Goal: Task Accomplishment & Management: Use online tool/utility

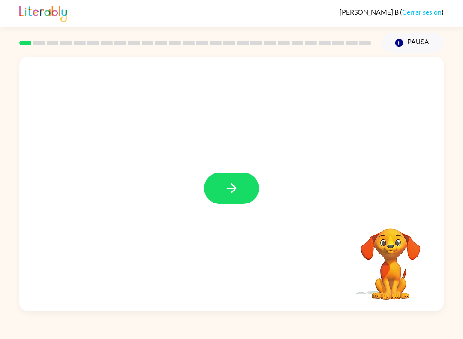
click at [225, 188] on icon "button" at bounding box center [231, 188] width 15 height 15
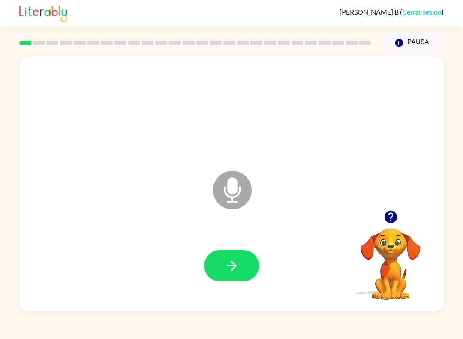
click at [228, 266] on icon "button" at bounding box center [231, 266] width 10 height 10
click at [230, 270] on icon "button" at bounding box center [231, 265] width 15 height 15
click at [225, 270] on icon "button" at bounding box center [231, 265] width 15 height 15
click at [219, 260] on button "button" at bounding box center [231, 265] width 55 height 31
click at [222, 264] on button "button" at bounding box center [231, 265] width 55 height 31
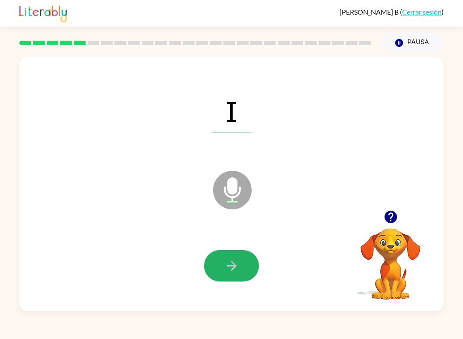
click at [237, 270] on icon "button" at bounding box center [231, 265] width 15 height 15
click at [225, 252] on button "button" at bounding box center [231, 265] width 55 height 31
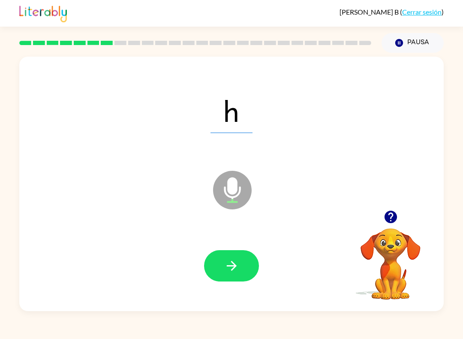
click at [229, 265] on icon "button" at bounding box center [231, 265] width 15 height 15
click at [231, 271] on icon "button" at bounding box center [231, 265] width 15 height 15
click at [236, 279] on button "button" at bounding box center [231, 265] width 55 height 31
click at [220, 243] on div at bounding box center [231, 265] width 407 height 73
click at [223, 275] on button "button" at bounding box center [231, 265] width 55 height 31
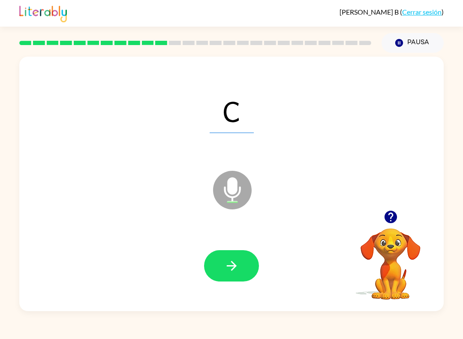
click at [220, 277] on button "button" at bounding box center [231, 265] width 55 height 31
click at [220, 272] on button "button" at bounding box center [231, 265] width 55 height 31
click at [223, 267] on button "button" at bounding box center [231, 265] width 55 height 31
click at [241, 269] on button "button" at bounding box center [231, 265] width 55 height 31
click at [219, 271] on button "button" at bounding box center [231, 265] width 55 height 31
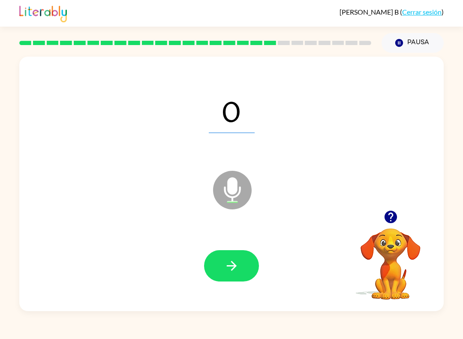
click at [225, 266] on icon "button" at bounding box center [231, 265] width 15 height 15
click at [233, 262] on icon "button" at bounding box center [231, 265] width 15 height 15
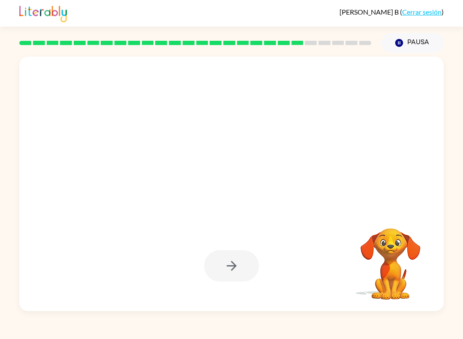
click at [241, 261] on div at bounding box center [231, 265] width 55 height 31
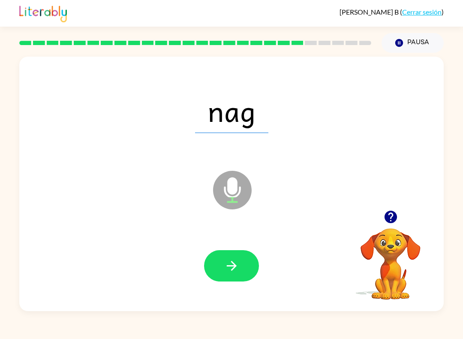
click at [232, 269] on icon "button" at bounding box center [231, 265] width 15 height 15
click at [236, 264] on icon "button" at bounding box center [231, 265] width 15 height 15
click at [238, 265] on icon "button" at bounding box center [231, 265] width 15 height 15
click at [239, 252] on button "button" at bounding box center [231, 265] width 55 height 31
click at [238, 257] on button "button" at bounding box center [231, 265] width 55 height 31
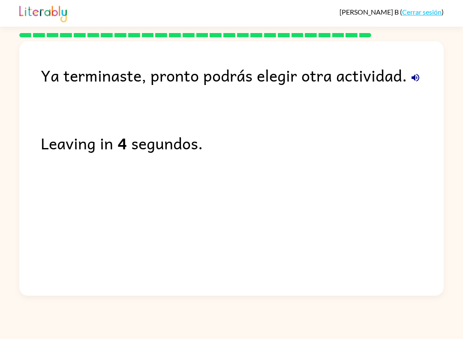
click at [420, 12] on link "Cerrar sesión" at bounding box center [421, 12] width 39 height 8
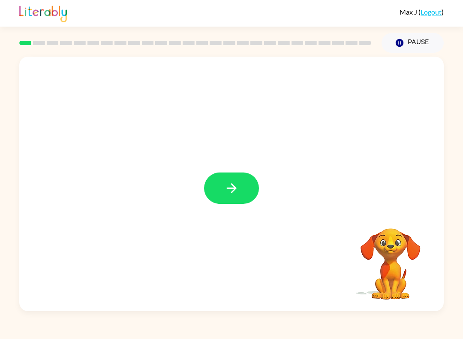
click at [411, 29] on div "Pause Pause" at bounding box center [413, 43] width 72 height 30
click at [419, 46] on button "Pause Pause" at bounding box center [413, 43] width 62 height 20
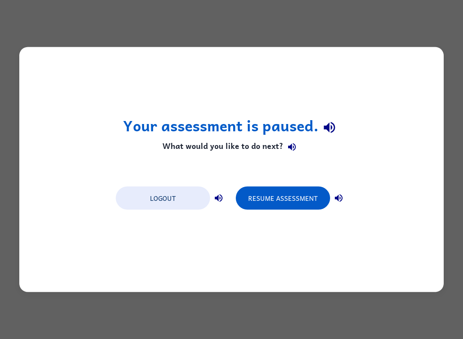
click at [282, 199] on button "Resume Assessment" at bounding box center [283, 198] width 94 height 23
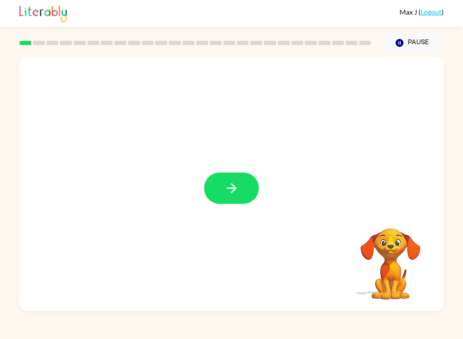
click at [209, 192] on button "button" at bounding box center [231, 187] width 55 height 31
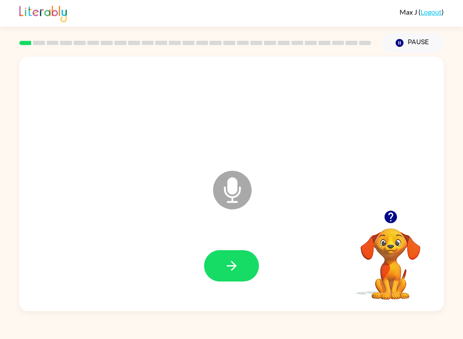
click at [231, 262] on icon "button" at bounding box center [231, 265] width 15 height 15
click at [241, 258] on button "button" at bounding box center [231, 265] width 55 height 31
click at [226, 281] on button "button" at bounding box center [231, 265] width 55 height 31
click at [226, 260] on icon "button" at bounding box center [231, 265] width 15 height 15
click at [232, 271] on icon "button" at bounding box center [231, 265] width 15 height 15
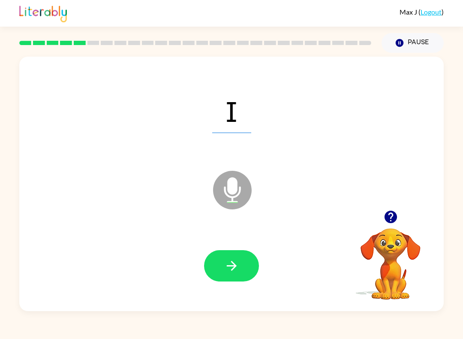
click at [215, 283] on div at bounding box center [231, 265] width 407 height 73
click at [221, 262] on button "button" at bounding box center [231, 265] width 55 height 31
click at [223, 258] on button "button" at bounding box center [231, 265] width 55 height 31
click at [223, 252] on button "button" at bounding box center [231, 265] width 55 height 31
click at [223, 269] on button "button" at bounding box center [231, 265] width 55 height 31
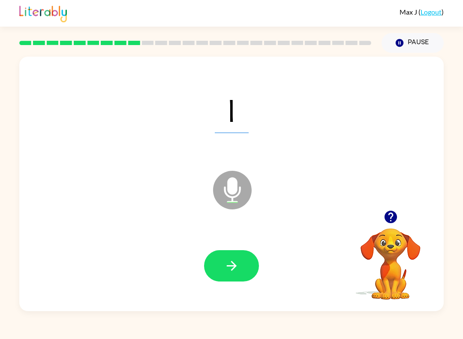
click at [217, 272] on button "button" at bounding box center [231, 265] width 55 height 31
click at [221, 280] on button "button" at bounding box center [231, 265] width 55 height 31
click at [221, 259] on button "button" at bounding box center [231, 265] width 55 height 31
click at [218, 275] on button "button" at bounding box center [231, 265] width 55 height 31
click at [4, 320] on div "Max J ( Logout ) Pause Pause R Microphone The Microphone is here when it is you…" at bounding box center [231, 169] width 463 height 339
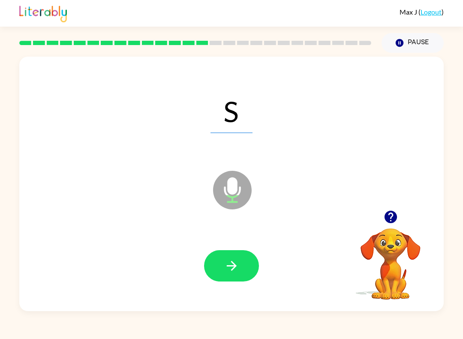
click at [227, 273] on icon "button" at bounding box center [231, 265] width 15 height 15
click at [226, 265] on icon "button" at bounding box center [231, 265] width 15 height 15
click at [221, 273] on button "button" at bounding box center [231, 265] width 55 height 31
click at [218, 268] on button "button" at bounding box center [231, 265] width 55 height 31
click at [231, 263] on icon "button" at bounding box center [231, 265] width 15 height 15
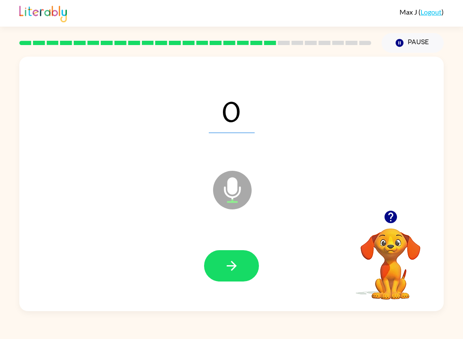
click at [232, 265] on icon "button" at bounding box center [231, 265] width 15 height 15
click at [244, 263] on button "button" at bounding box center [231, 265] width 55 height 31
click at [236, 260] on icon "button" at bounding box center [231, 265] width 15 height 15
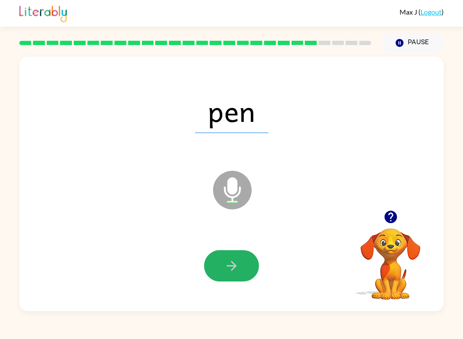
click at [236, 264] on icon "button" at bounding box center [231, 265] width 15 height 15
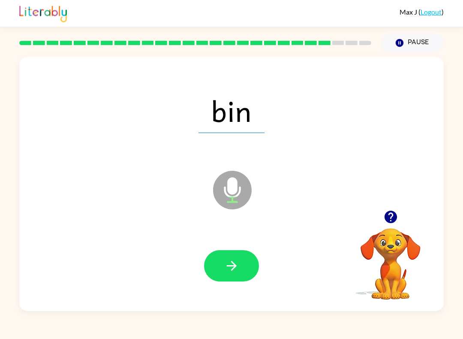
click at [240, 266] on button "button" at bounding box center [231, 265] width 55 height 31
click at [233, 271] on icon "button" at bounding box center [231, 265] width 15 height 15
click at [239, 262] on icon "button" at bounding box center [231, 265] width 15 height 15
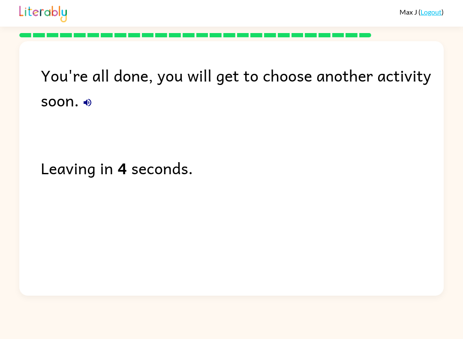
click at [431, 15] on link "Logout" at bounding box center [431, 12] width 21 height 8
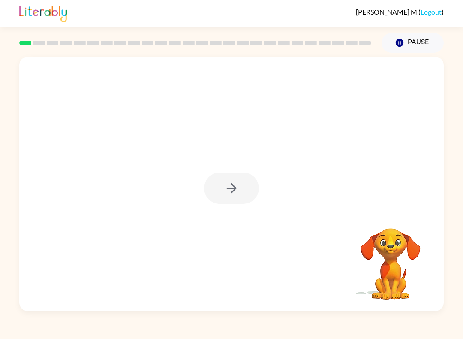
click at [425, 45] on button "Pause Pause" at bounding box center [413, 43] width 62 height 20
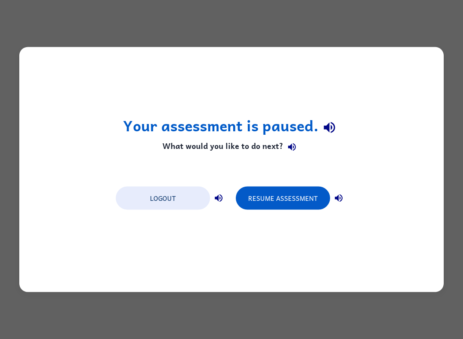
click at [283, 195] on button "Resume Assessment" at bounding box center [283, 198] width 94 height 23
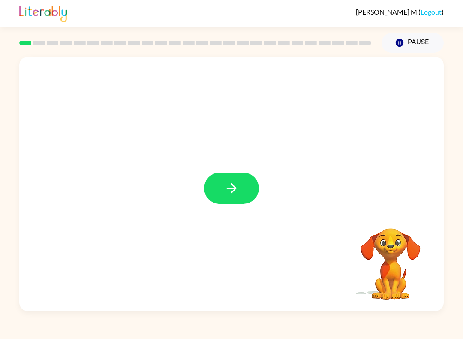
click at [232, 192] on icon "button" at bounding box center [231, 188] width 10 height 10
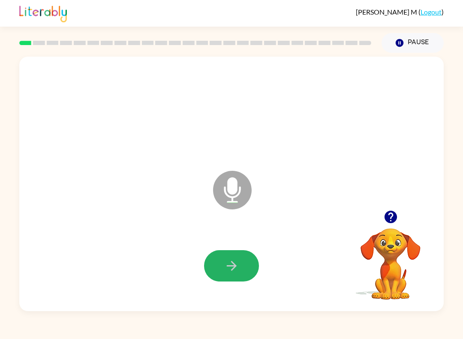
click at [229, 267] on icon "button" at bounding box center [231, 265] width 15 height 15
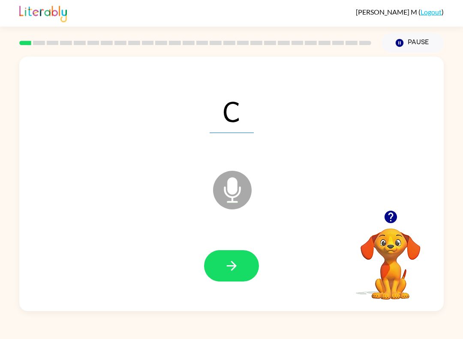
click at [232, 272] on icon "button" at bounding box center [231, 265] width 15 height 15
click at [235, 274] on button "button" at bounding box center [231, 265] width 55 height 31
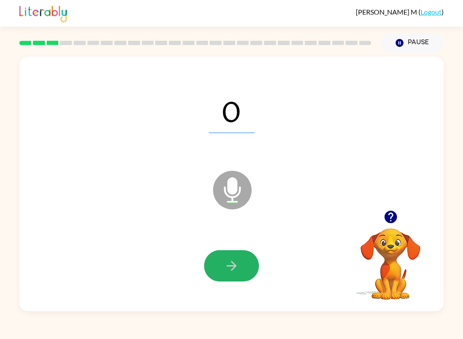
click at [238, 262] on icon "button" at bounding box center [231, 265] width 15 height 15
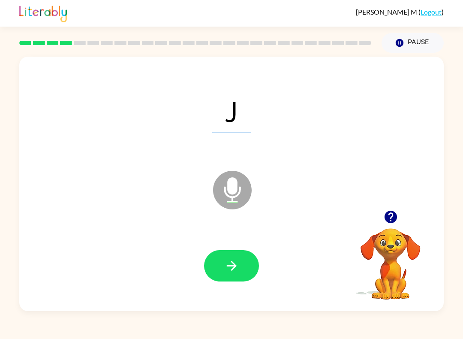
click at [244, 262] on button "button" at bounding box center [231, 265] width 55 height 31
click at [238, 265] on icon "button" at bounding box center [231, 265] width 15 height 15
click at [237, 261] on icon "button" at bounding box center [231, 265] width 15 height 15
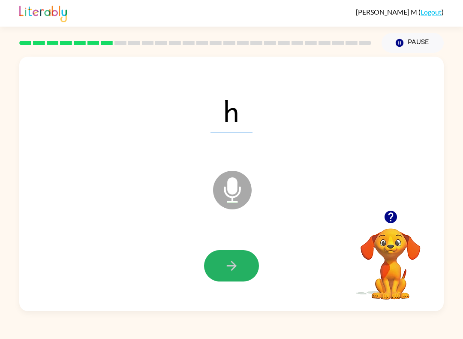
click at [238, 259] on icon "button" at bounding box center [231, 265] width 15 height 15
click at [238, 258] on button "button" at bounding box center [231, 265] width 55 height 31
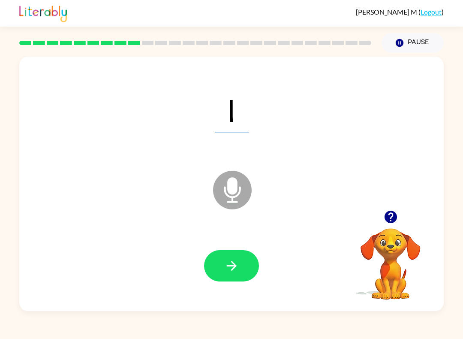
click at [235, 263] on icon "button" at bounding box center [231, 265] width 15 height 15
click at [233, 261] on icon "button" at bounding box center [231, 265] width 15 height 15
click at [223, 263] on button "button" at bounding box center [231, 265] width 55 height 31
click at [224, 265] on icon "button" at bounding box center [231, 265] width 15 height 15
click at [232, 265] on icon "button" at bounding box center [231, 265] width 15 height 15
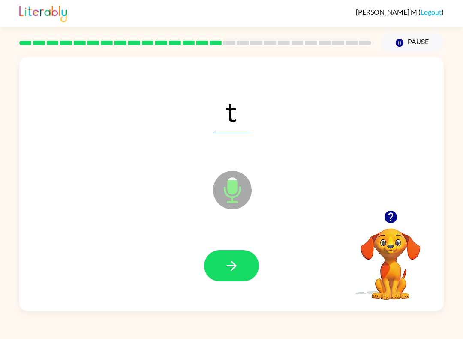
click at [238, 265] on icon "button" at bounding box center [231, 265] width 15 height 15
click at [227, 267] on icon "button" at bounding box center [231, 265] width 15 height 15
click at [225, 262] on icon "button" at bounding box center [231, 265] width 15 height 15
click at [228, 265] on icon "button" at bounding box center [231, 265] width 15 height 15
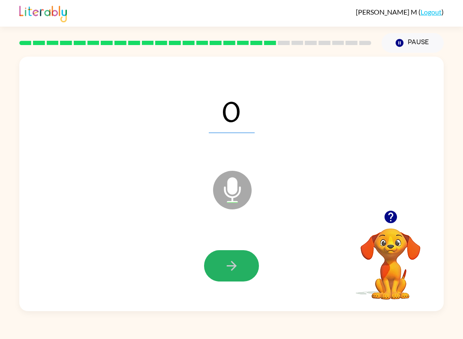
click at [222, 270] on button "button" at bounding box center [231, 265] width 55 height 31
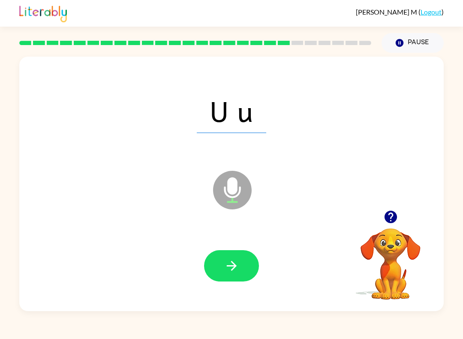
click at [238, 263] on icon "button" at bounding box center [231, 265] width 15 height 15
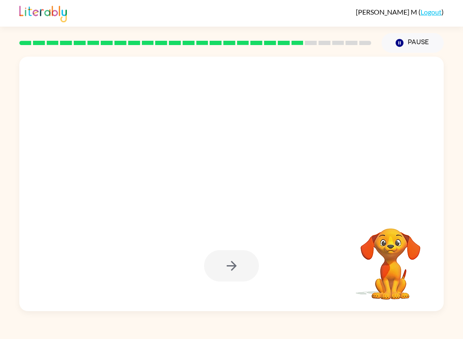
click at [236, 261] on div at bounding box center [231, 265] width 55 height 31
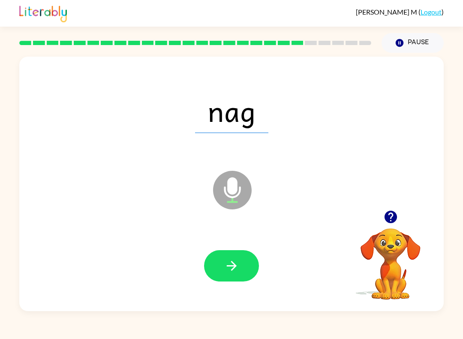
click at [245, 265] on button "button" at bounding box center [231, 265] width 55 height 31
click at [241, 266] on button "button" at bounding box center [231, 265] width 55 height 31
click at [240, 269] on button "button" at bounding box center [231, 265] width 55 height 31
click at [234, 265] on icon "button" at bounding box center [231, 266] width 10 height 10
click at [238, 263] on icon "button" at bounding box center [231, 265] width 15 height 15
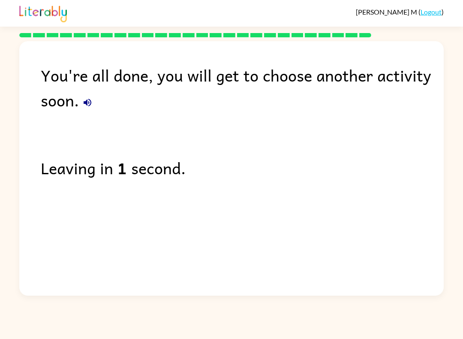
click at [436, 12] on link "Logout" at bounding box center [431, 12] width 21 height 8
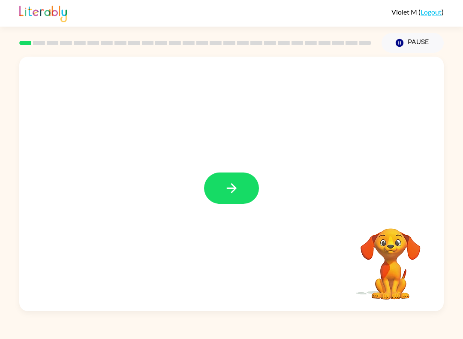
click at [220, 194] on button "button" at bounding box center [231, 187] width 55 height 31
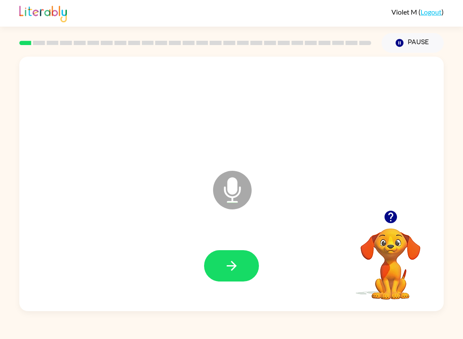
click at [238, 251] on button "button" at bounding box center [231, 265] width 55 height 31
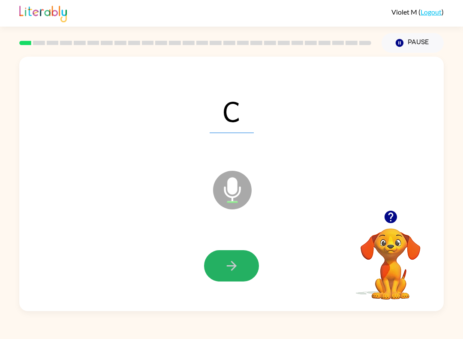
click at [227, 280] on button "button" at bounding box center [231, 265] width 55 height 31
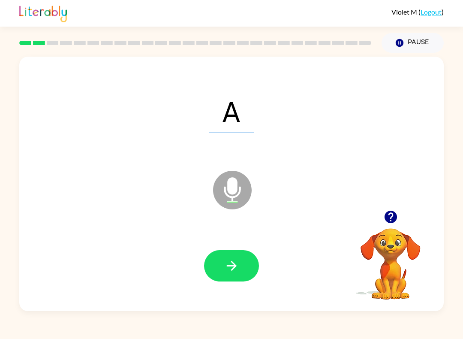
click at [215, 264] on button "button" at bounding box center [231, 265] width 55 height 31
click at [239, 267] on icon "button" at bounding box center [231, 265] width 15 height 15
click at [221, 298] on div at bounding box center [231, 265] width 407 height 73
click at [238, 260] on icon "button" at bounding box center [231, 265] width 15 height 15
click at [225, 267] on icon "button" at bounding box center [231, 265] width 15 height 15
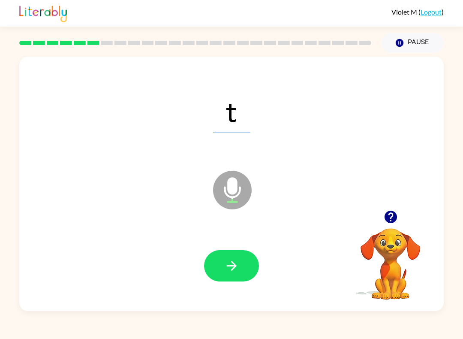
click at [225, 262] on icon "button" at bounding box center [231, 265] width 15 height 15
click at [234, 267] on icon "button" at bounding box center [231, 265] width 15 height 15
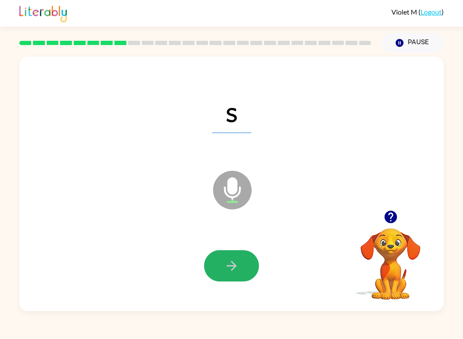
click at [218, 261] on button "button" at bounding box center [231, 265] width 55 height 31
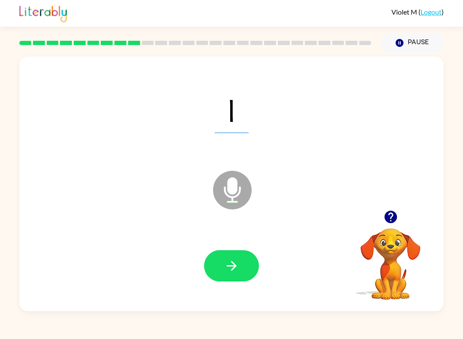
click at [230, 262] on icon "button" at bounding box center [231, 265] width 15 height 15
click at [217, 264] on button "button" at bounding box center [231, 265] width 55 height 31
click at [239, 262] on icon "button" at bounding box center [231, 265] width 15 height 15
click at [242, 287] on div at bounding box center [231, 265] width 407 height 73
click at [247, 257] on button "button" at bounding box center [231, 265] width 55 height 31
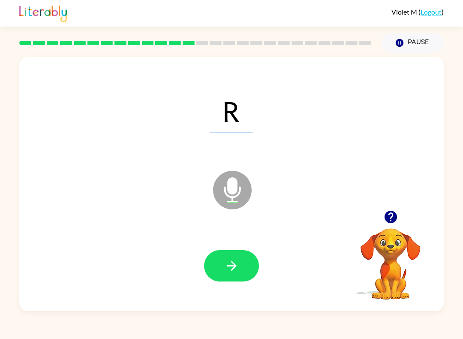
click at [220, 262] on button "button" at bounding box center [231, 265] width 55 height 31
click at [233, 262] on icon "button" at bounding box center [231, 265] width 15 height 15
click at [239, 262] on icon "button" at bounding box center [231, 265] width 15 height 15
click at [214, 271] on button "button" at bounding box center [231, 265] width 55 height 31
click at [235, 261] on icon "button" at bounding box center [231, 265] width 15 height 15
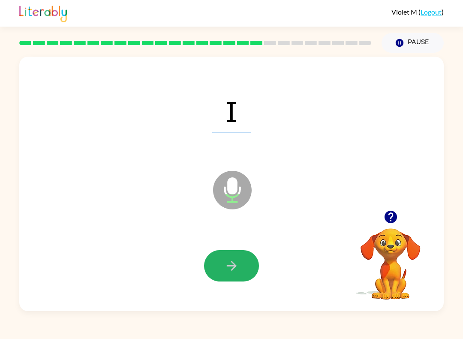
click at [229, 263] on icon "button" at bounding box center [231, 265] width 15 height 15
click at [243, 277] on button "button" at bounding box center [231, 265] width 55 height 31
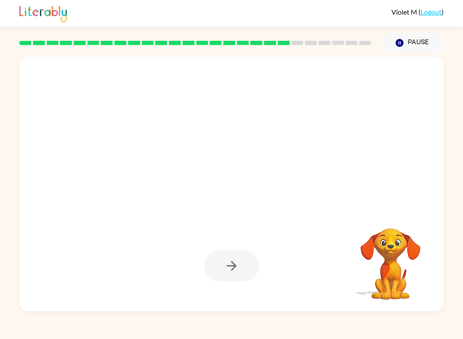
click at [251, 271] on div at bounding box center [231, 265] width 55 height 31
click at [251, 266] on div at bounding box center [231, 265] width 55 height 31
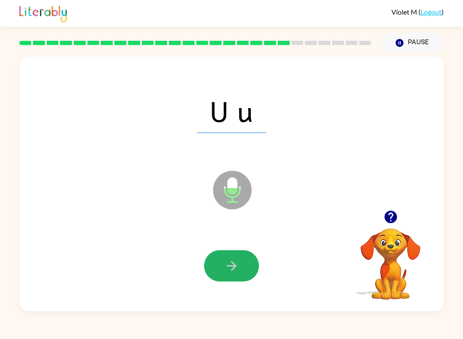
click at [238, 264] on icon "button" at bounding box center [231, 265] width 15 height 15
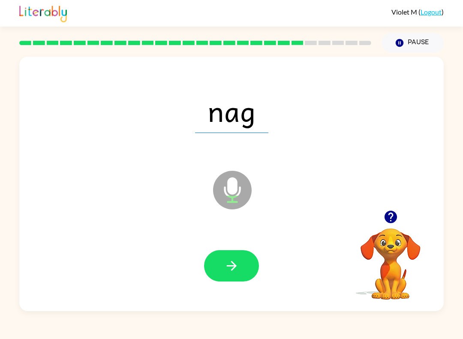
click at [236, 268] on icon "button" at bounding box center [231, 265] width 15 height 15
click at [245, 264] on button "button" at bounding box center [231, 265] width 55 height 31
click at [239, 273] on icon "button" at bounding box center [231, 265] width 15 height 15
click at [243, 267] on button "button" at bounding box center [231, 265] width 55 height 31
click at [238, 265] on icon "button" at bounding box center [231, 265] width 15 height 15
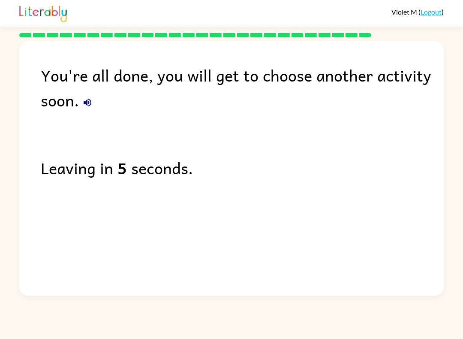
click at [433, 13] on link "Logout" at bounding box center [431, 12] width 21 height 8
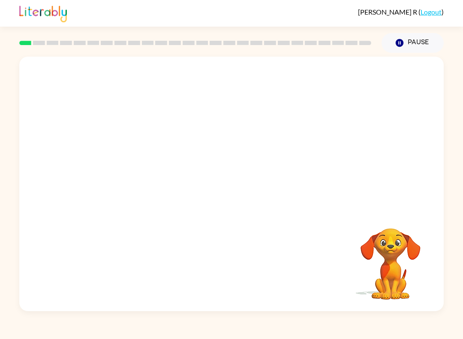
click at [430, 40] on button "Pause Pause" at bounding box center [413, 43] width 62 height 20
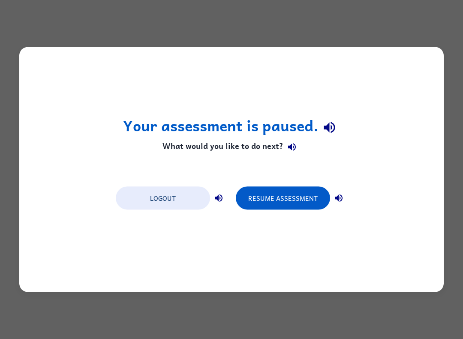
click at [286, 201] on button "Resume Assessment" at bounding box center [283, 198] width 94 height 23
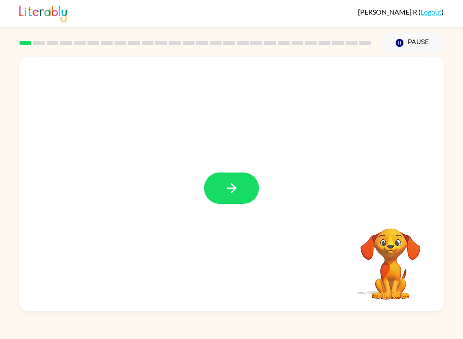
click at [243, 196] on button "button" at bounding box center [231, 187] width 55 height 31
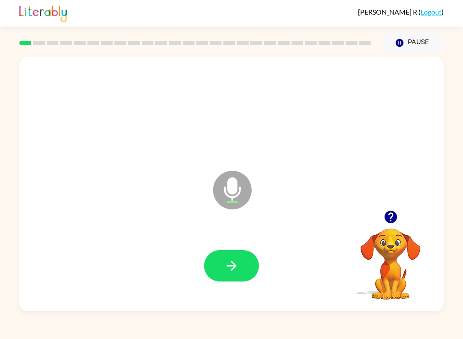
click at [236, 266] on icon "button" at bounding box center [231, 266] width 10 height 10
click at [208, 276] on button "button" at bounding box center [231, 265] width 55 height 31
click at [240, 265] on button "button" at bounding box center [231, 265] width 55 height 31
click at [222, 266] on button "button" at bounding box center [231, 265] width 55 height 31
click at [232, 265] on icon "button" at bounding box center [231, 265] width 15 height 15
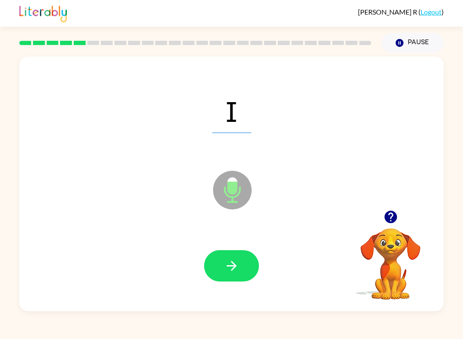
click at [234, 268] on icon "button" at bounding box center [231, 266] width 10 height 10
click at [243, 256] on button "button" at bounding box center [231, 265] width 55 height 31
click at [227, 260] on icon "button" at bounding box center [231, 265] width 15 height 15
click at [226, 263] on icon "button" at bounding box center [231, 265] width 15 height 15
click at [232, 265] on icon "button" at bounding box center [231, 265] width 15 height 15
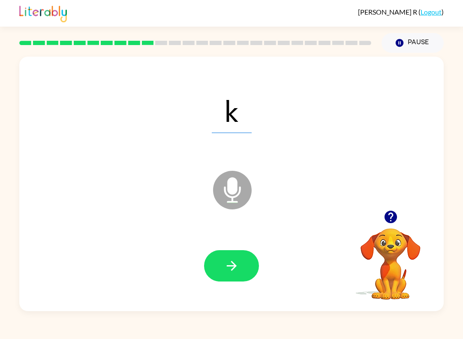
click at [238, 265] on icon "button" at bounding box center [231, 265] width 15 height 15
click at [237, 259] on icon "button" at bounding box center [231, 265] width 15 height 15
click at [226, 266] on icon "button" at bounding box center [231, 265] width 15 height 15
click at [232, 268] on icon "button" at bounding box center [231, 265] width 15 height 15
click at [244, 263] on button "button" at bounding box center [231, 265] width 55 height 31
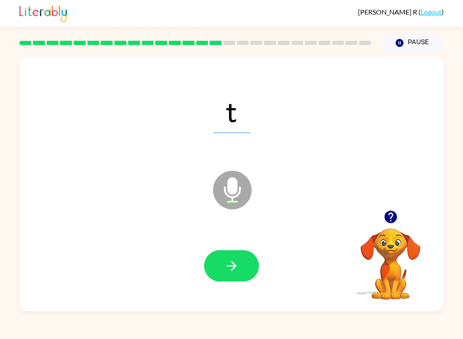
click at [229, 267] on icon "button" at bounding box center [231, 265] width 15 height 15
click at [235, 256] on button "button" at bounding box center [231, 265] width 55 height 31
click at [227, 276] on button "button" at bounding box center [231, 265] width 55 height 31
click at [234, 267] on icon "button" at bounding box center [231, 266] width 10 height 10
click at [229, 264] on icon "button" at bounding box center [231, 265] width 15 height 15
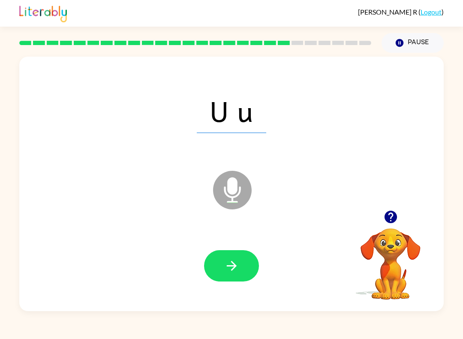
click at [241, 254] on button "button" at bounding box center [231, 265] width 55 height 31
click at [227, 140] on icon at bounding box center [232, 171] width 21 height 64
click at [230, 257] on button "button" at bounding box center [231, 265] width 55 height 31
click at [223, 247] on div at bounding box center [231, 265] width 407 height 73
click at [229, 257] on button "button" at bounding box center [231, 265] width 55 height 31
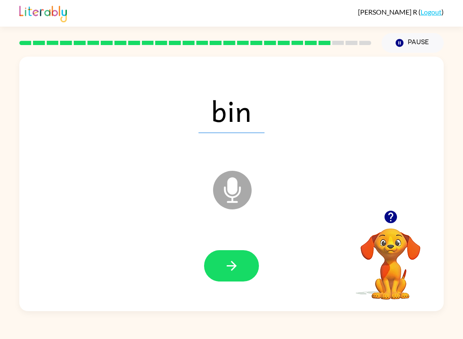
click at [238, 270] on icon "button" at bounding box center [231, 265] width 15 height 15
click at [230, 262] on icon "button" at bounding box center [231, 265] width 15 height 15
click at [232, 267] on icon "button" at bounding box center [231, 265] width 15 height 15
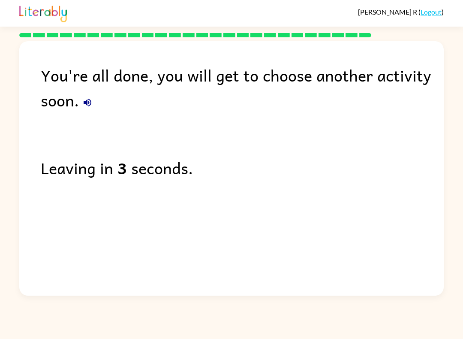
click at [430, 14] on link "Logout" at bounding box center [431, 12] width 21 height 8
